Goal: Task Accomplishment & Management: Complete application form

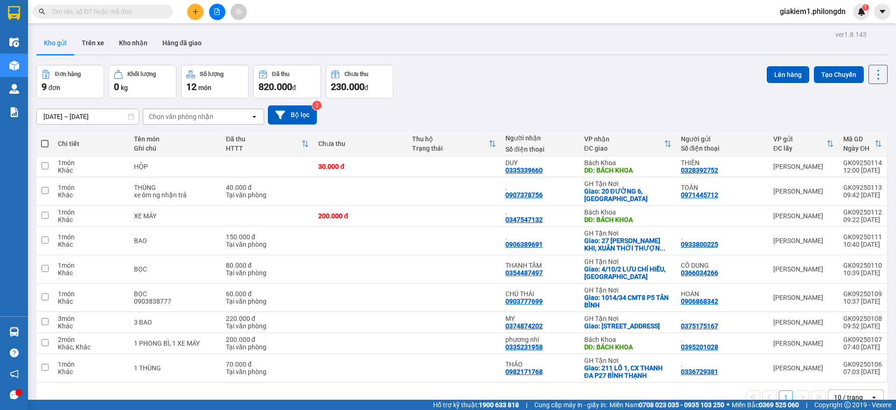
click at [190, 19] on div at bounding box center [217, 12] width 70 height 16
click at [195, 13] on icon "plus" at bounding box center [195, 11] width 7 height 7
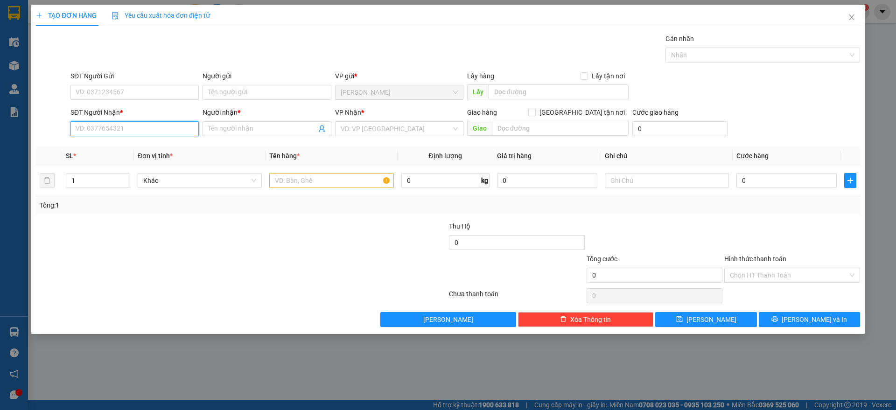
click at [126, 128] on input "SĐT Người Nhận *" at bounding box center [134, 128] width 128 height 15
type input "0908278898"
click at [160, 151] on div "0908278898 - PHÚC" at bounding box center [134, 147] width 117 height 10
type input "PHÚC"
checkbox input "true"
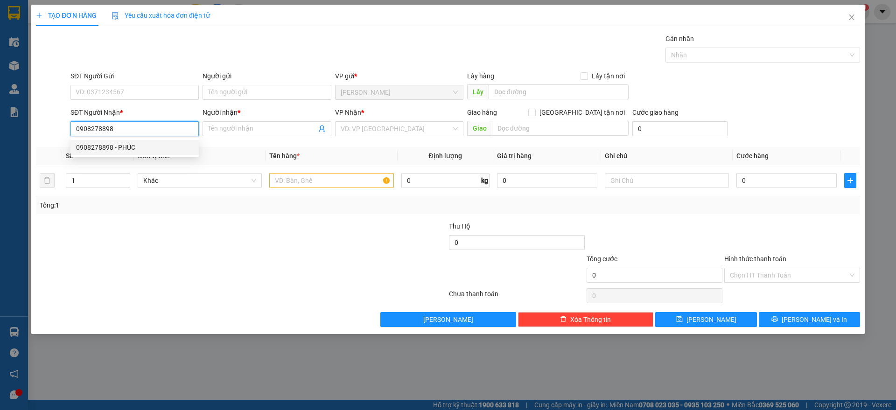
type input "27-29 KÝ CON QUẬN 1"
type input "70.000"
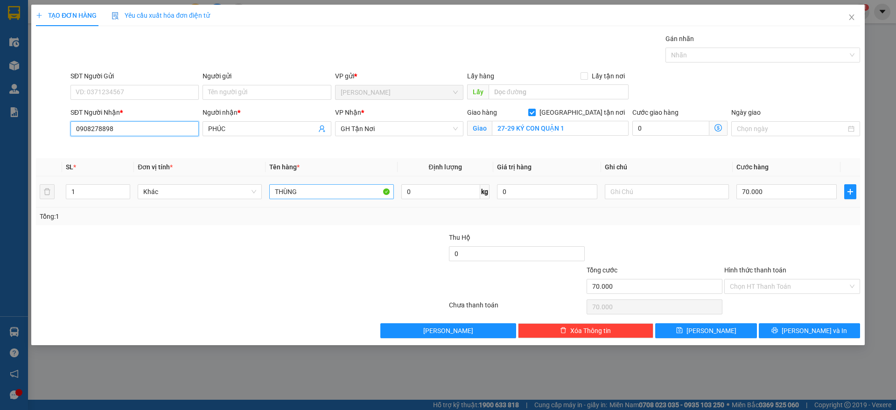
type input "0908278898"
click at [308, 194] on input "THÙNG" at bounding box center [331, 191] width 124 height 15
type input "phong bì"
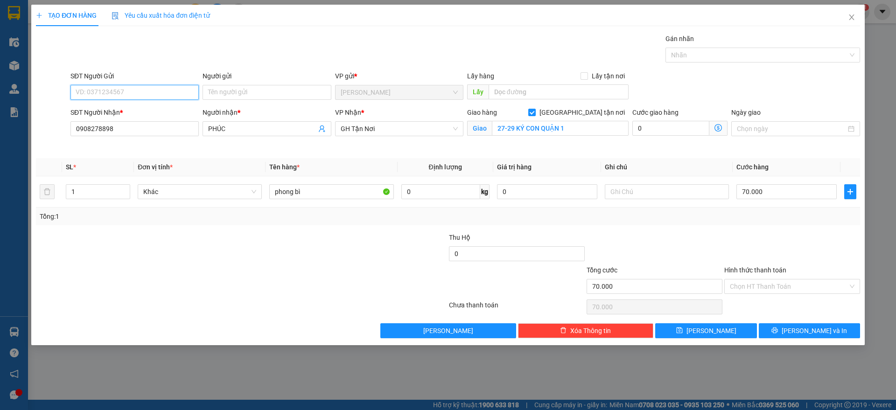
click at [175, 96] on input "SĐT Người Gửi" at bounding box center [134, 92] width 128 height 15
type input "0902355605"
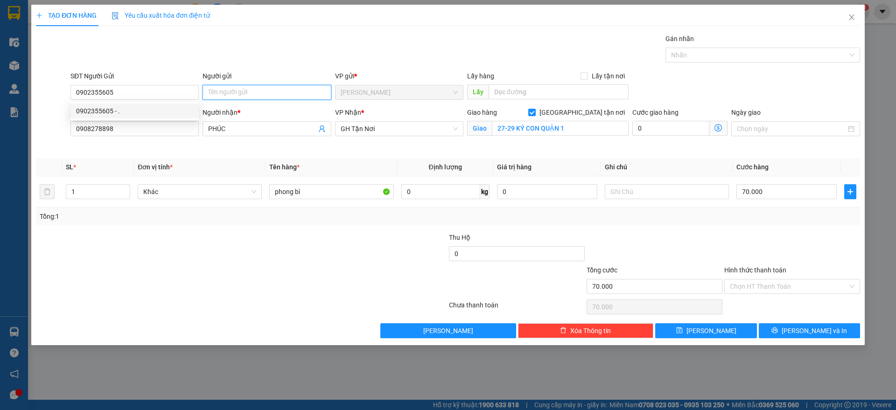
click at [237, 93] on input "Người gửi" at bounding box center [266, 92] width 128 height 15
type input "."
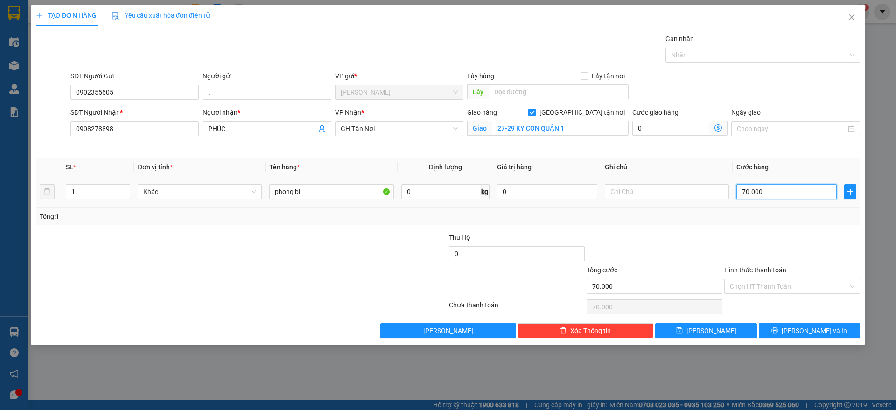
click at [790, 193] on input "70.000" at bounding box center [786, 191] width 100 height 15
type input "6"
type input "60"
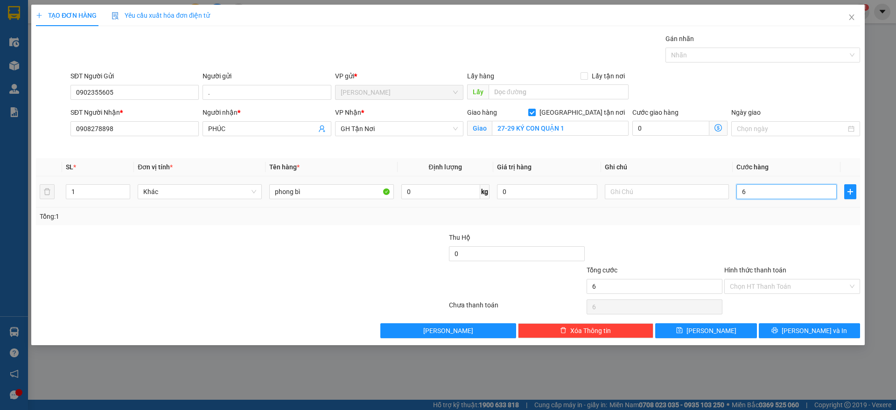
type input "60"
type input "600"
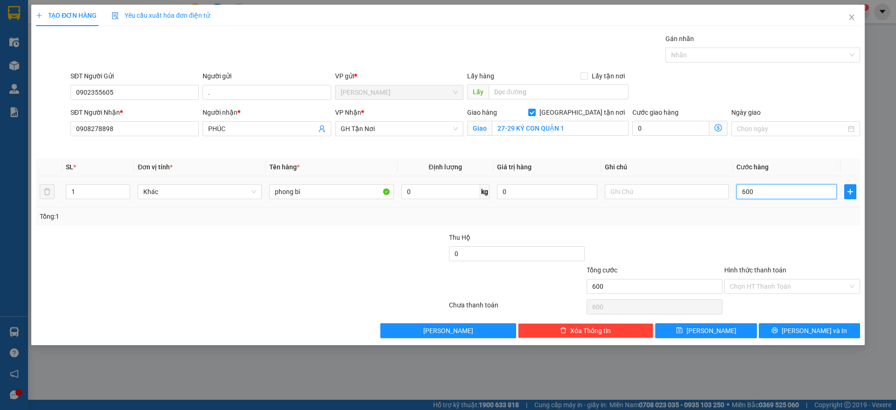
type input "6.000"
type input "60.000"
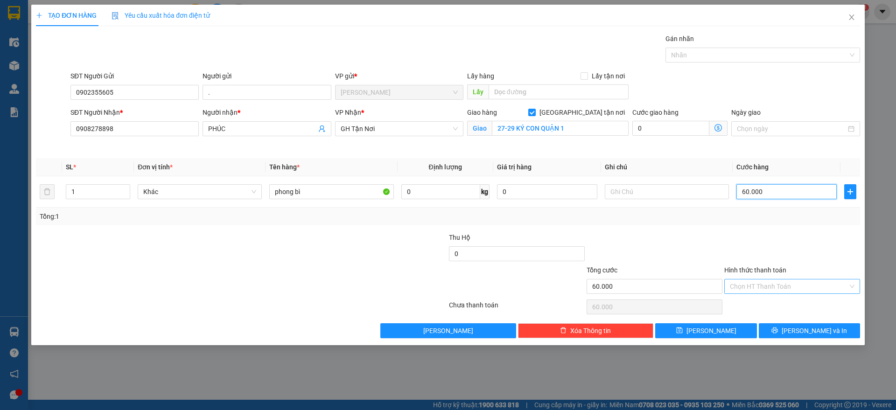
type input "60.000"
click at [781, 286] on input "Hình thức thanh toán" at bounding box center [789, 286] width 118 height 14
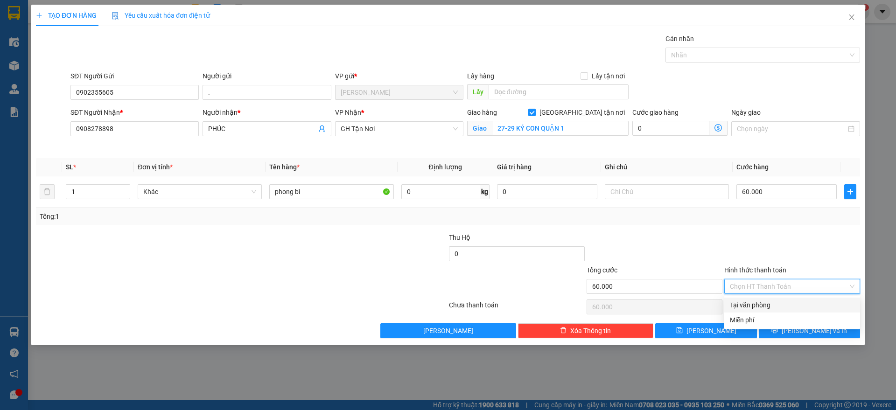
click at [776, 311] on div "Tại văn phòng" at bounding box center [792, 305] width 136 height 15
type input "0"
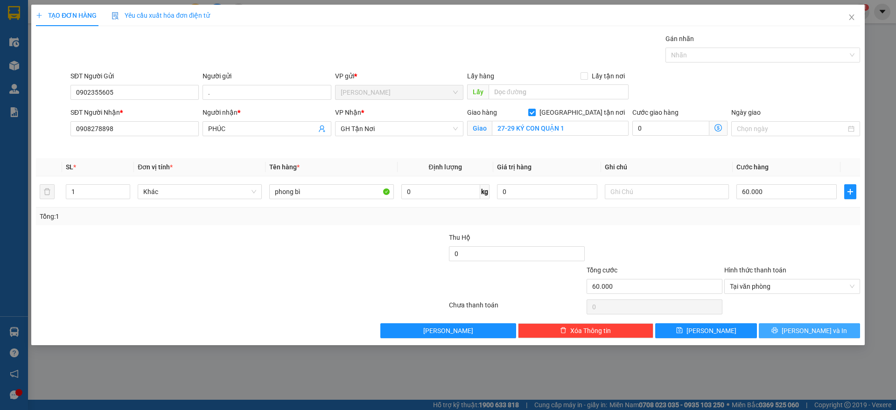
click at [799, 328] on button "[PERSON_NAME] và In" at bounding box center [809, 330] width 101 height 15
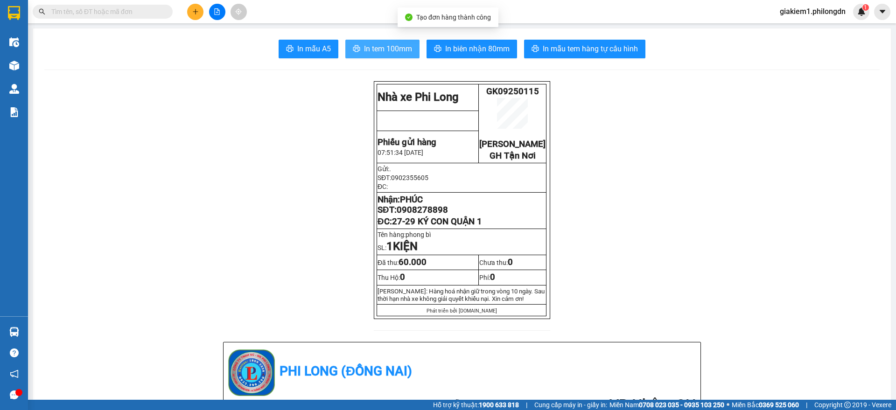
click at [400, 43] on span "In tem 100mm" at bounding box center [388, 49] width 48 height 12
drag, startPoint x: 405, startPoint y: 36, endPoint x: 402, endPoint y: 46, distance: 10.6
click at [402, 46] on span "In tem 100mm" at bounding box center [388, 49] width 48 height 12
click at [412, 215] on span "0908278898" at bounding box center [422, 210] width 51 height 10
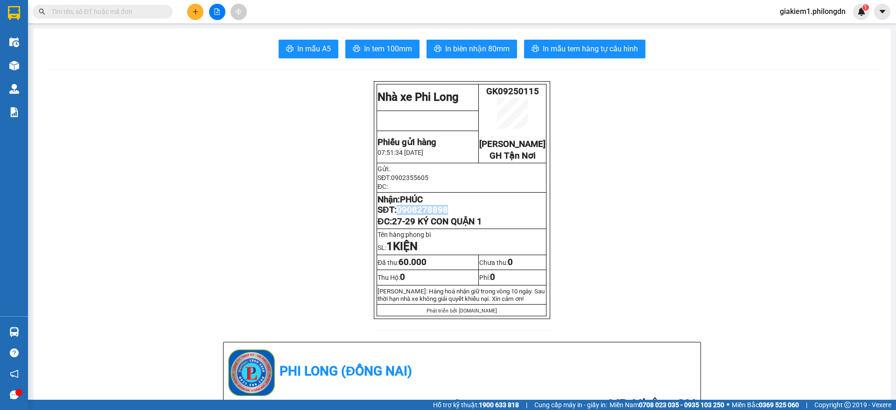
click at [412, 215] on span "0908278898" at bounding box center [422, 210] width 51 height 10
copy span "0908278898"
click at [189, 16] on button at bounding box center [195, 12] width 16 height 16
